Goal: Check status: Check status

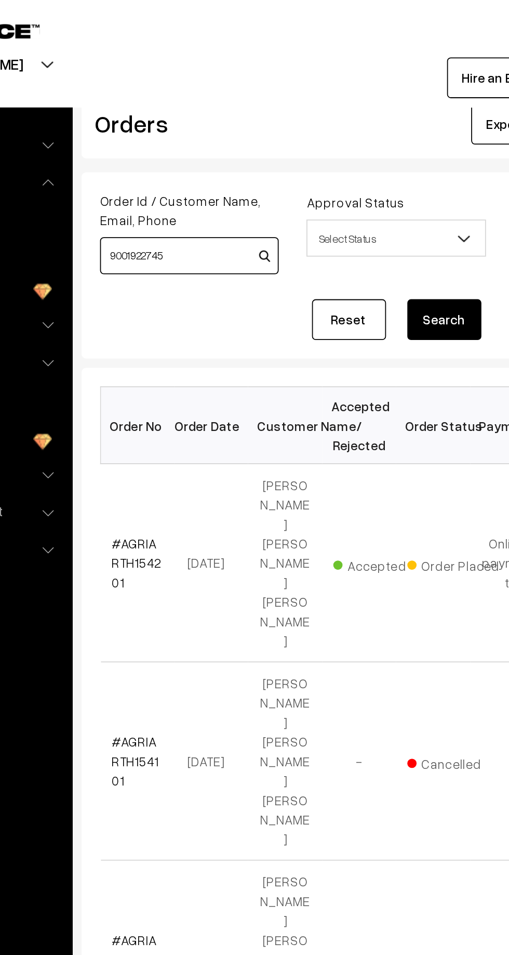
click at [205, 142] on input "9001922745" at bounding box center [206, 143] width 100 height 21
type input "9"
type input "Savita"
click at [344, 183] on button "Search" at bounding box center [349, 179] width 42 height 23
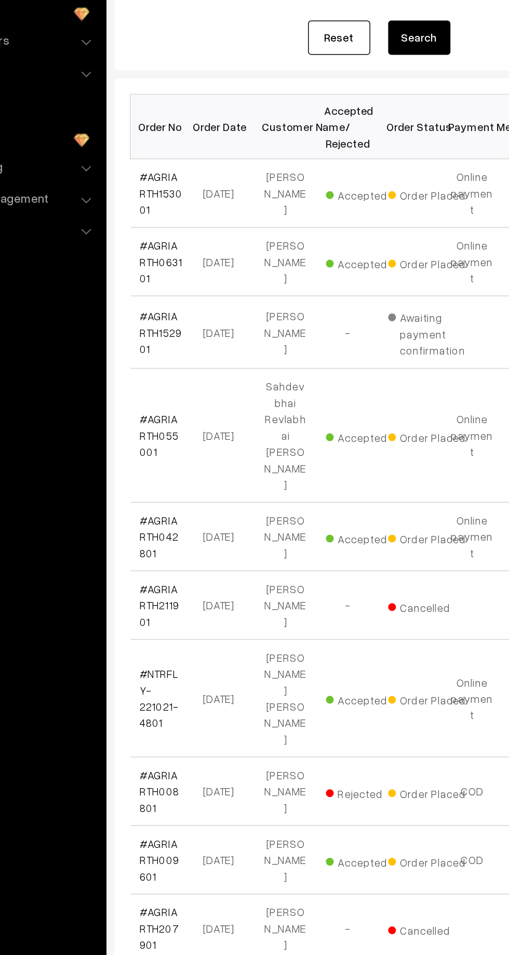
click at [178, 271] on link "#AGRIARTH153001" at bounding box center [177, 283] width 29 height 31
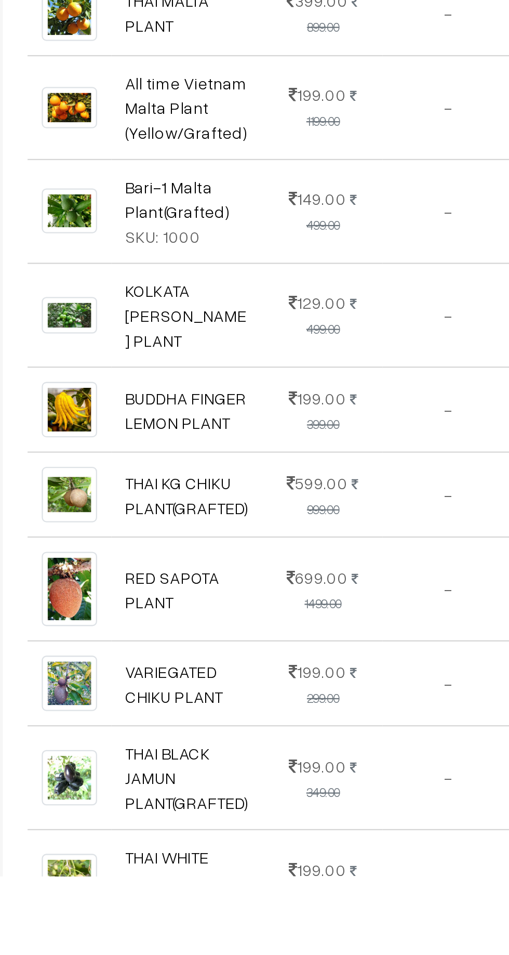
scroll to position [223, 0]
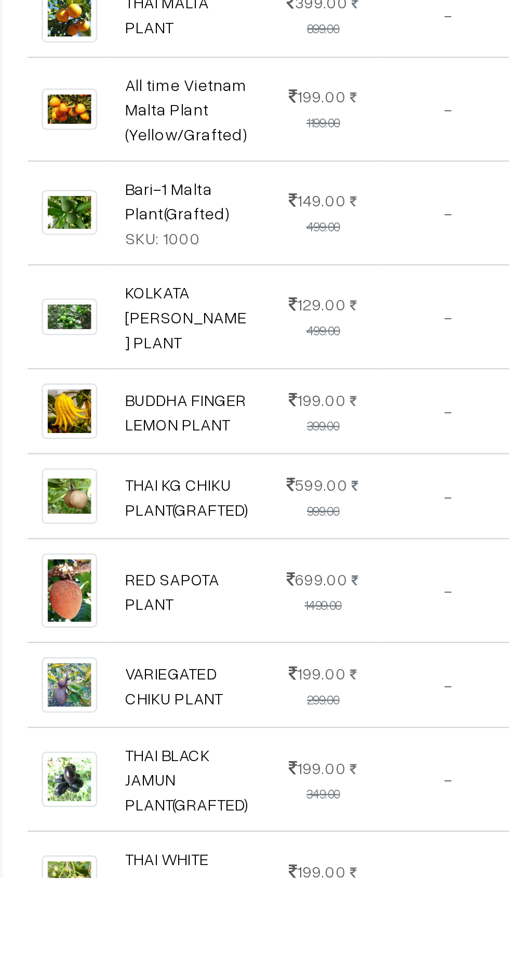
click at [345, 768] on td "-" at bounding box center [342, 786] width 58 height 37
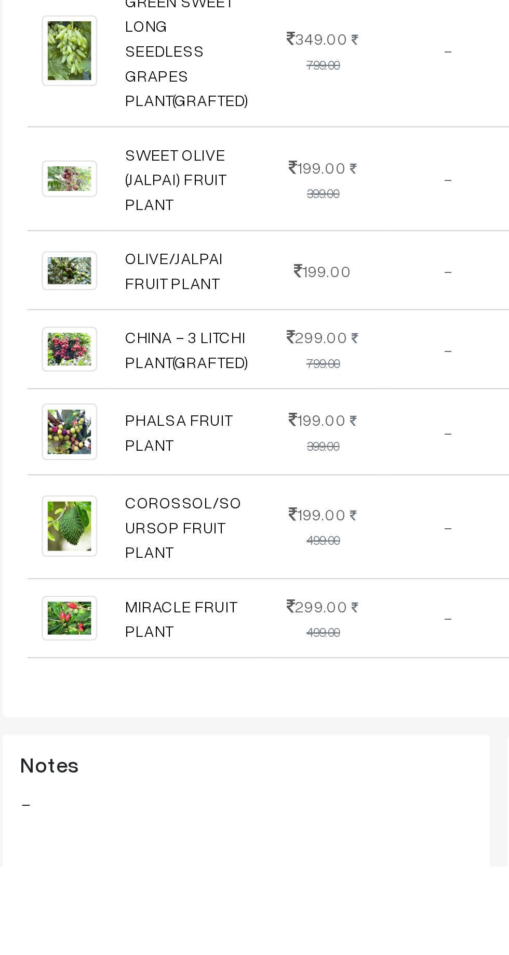
scroll to position [1051, 0]
